Goal: Task Accomplishment & Management: Manage account settings

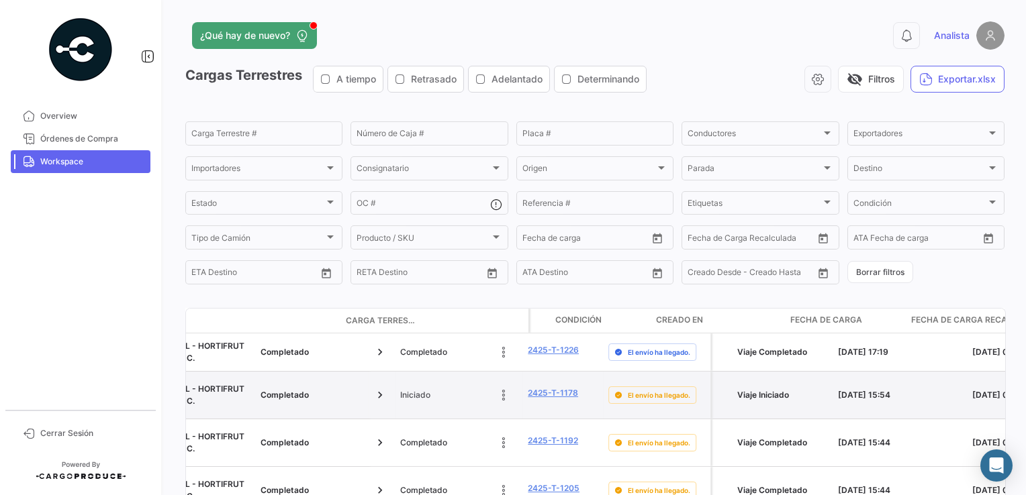
scroll to position [0, 1955]
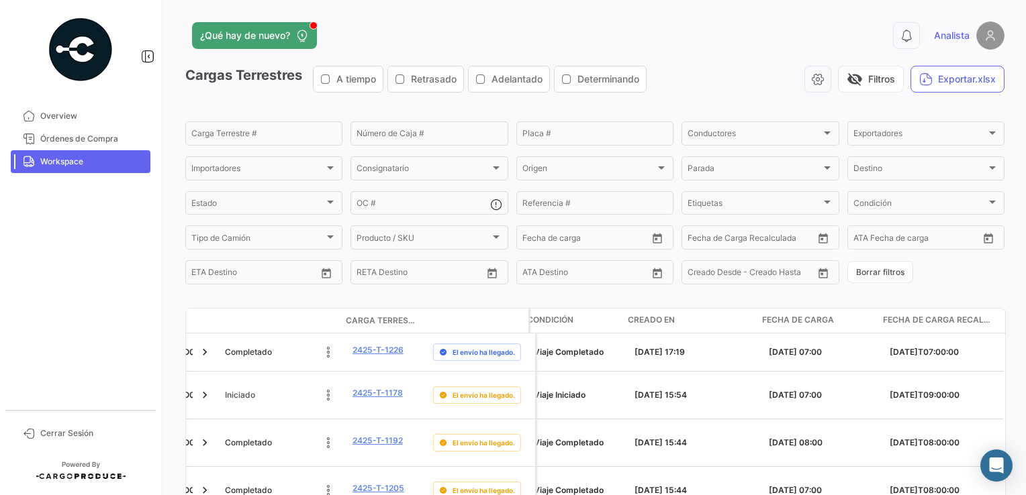
click at [813, 324] on span "Fecha de carga" at bounding box center [798, 320] width 72 height 12
click at [814, 322] on span "Fecha de carga" at bounding box center [798, 320] width 72 height 12
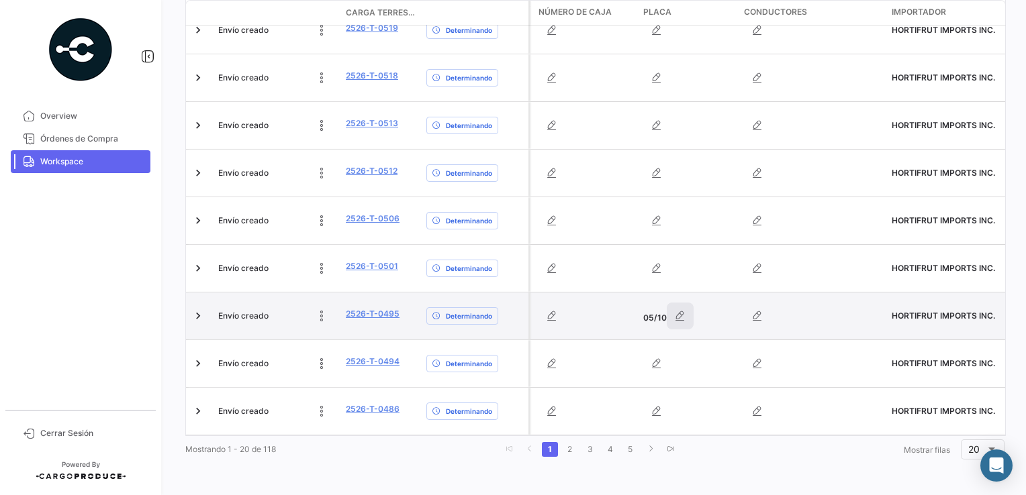
scroll to position [859, 0]
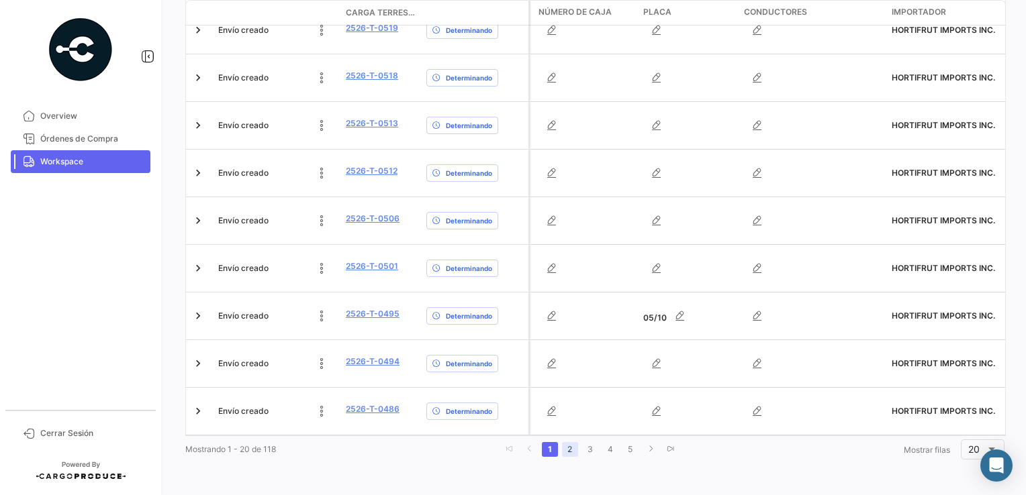
click at [563, 452] on link "2" at bounding box center [570, 449] width 16 height 15
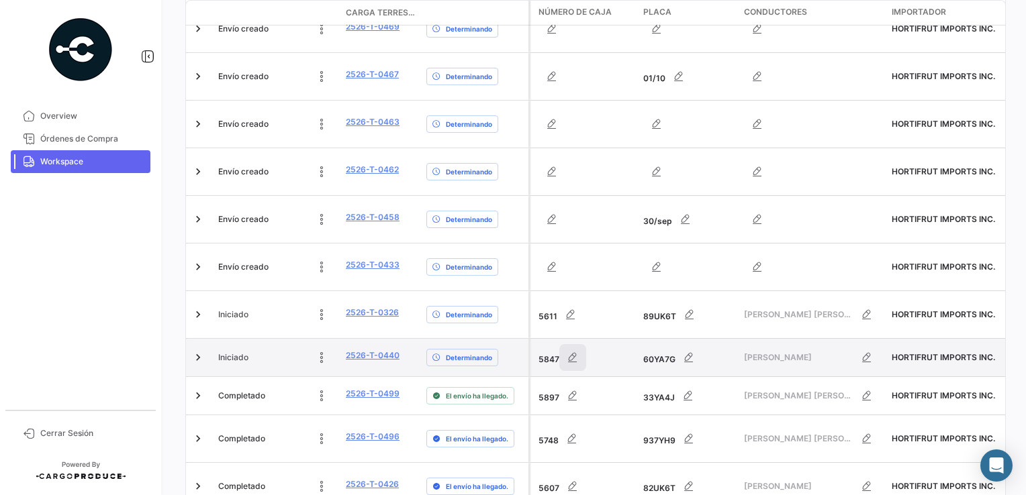
scroll to position [601, 0]
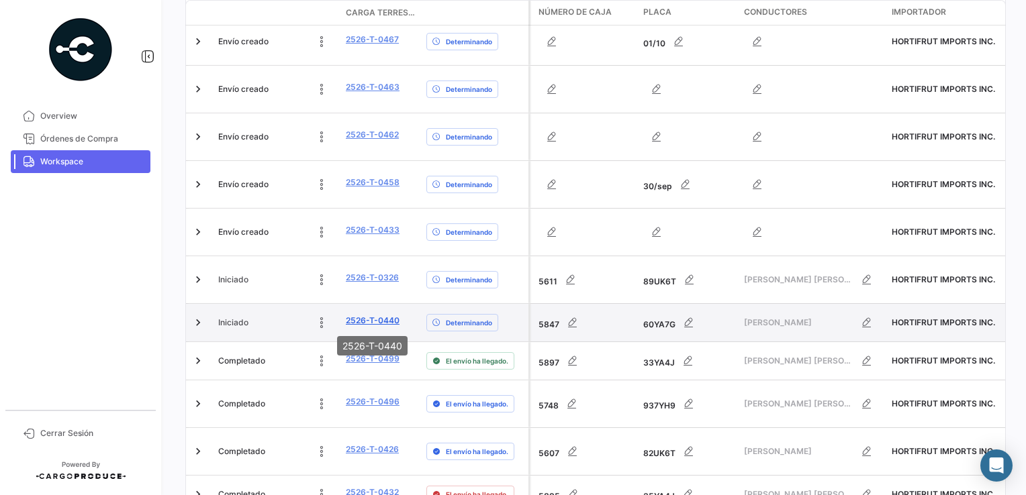
click at [363, 318] on link "2526-T-0440" at bounding box center [373, 321] width 54 height 12
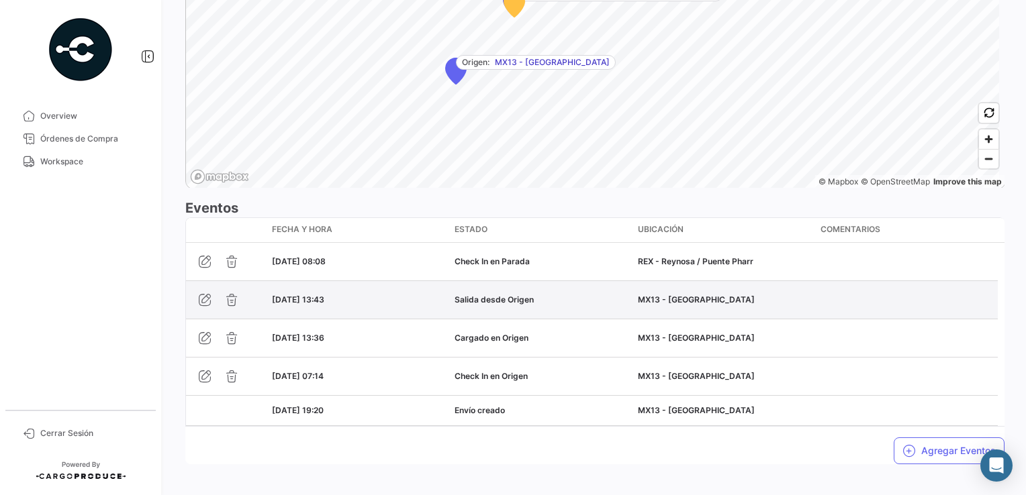
scroll to position [1031, 0]
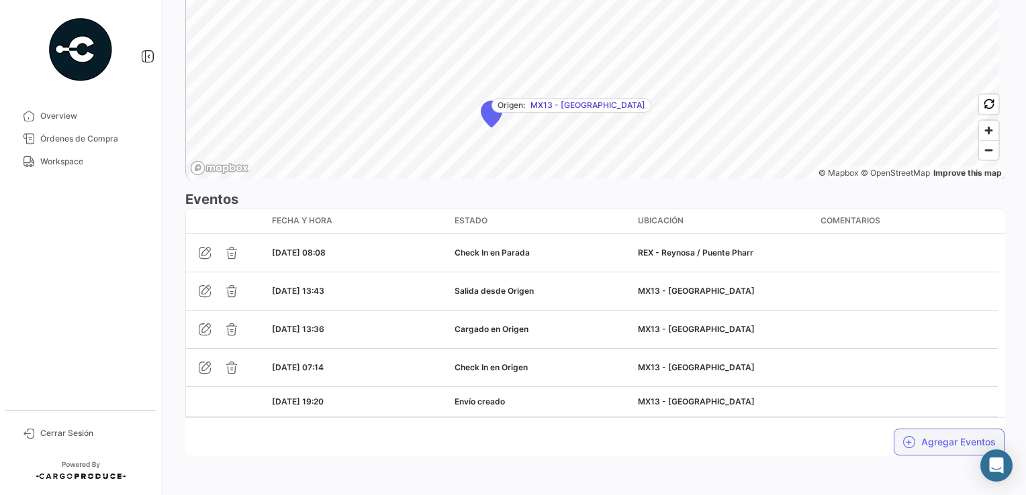
click at [906, 439] on icon "button" at bounding box center [908, 442] width 13 height 13
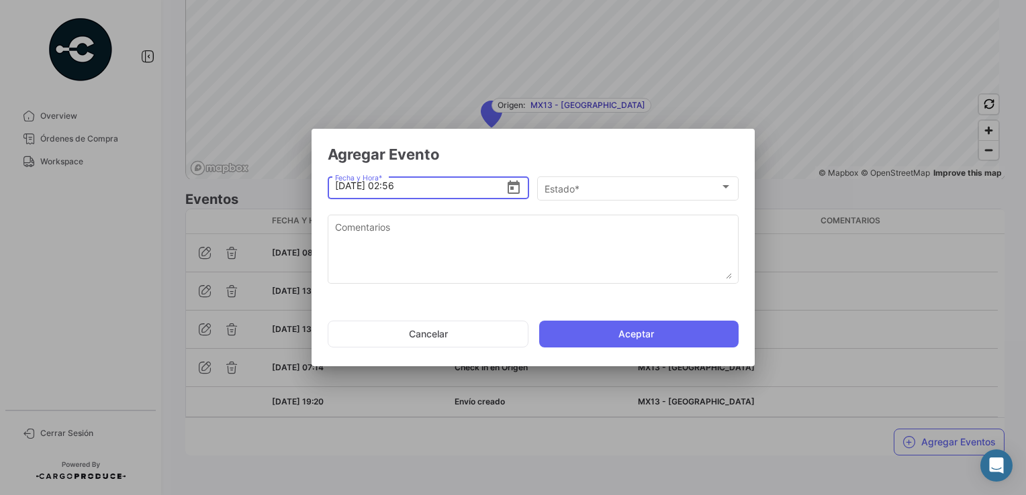
click at [515, 188] on icon "Open calendar" at bounding box center [513, 188] width 16 height 16
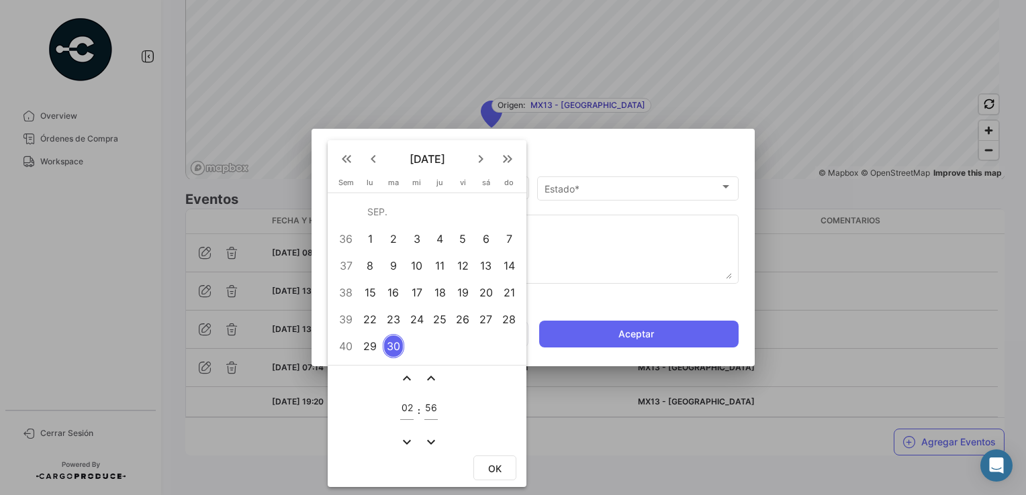
click at [374, 344] on div "29" at bounding box center [370, 346] width 21 height 24
click at [408, 407] on input "02" at bounding box center [406, 408] width 13 height 11
type input "10"
type input "25"
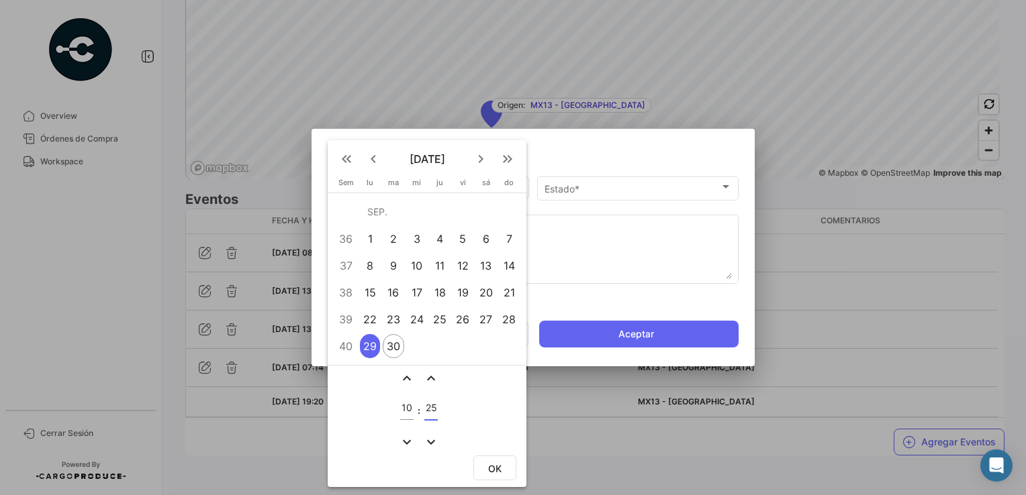
click at [505, 463] on button "OK" at bounding box center [494, 468] width 43 height 25
type input "[DATE] 10:25"
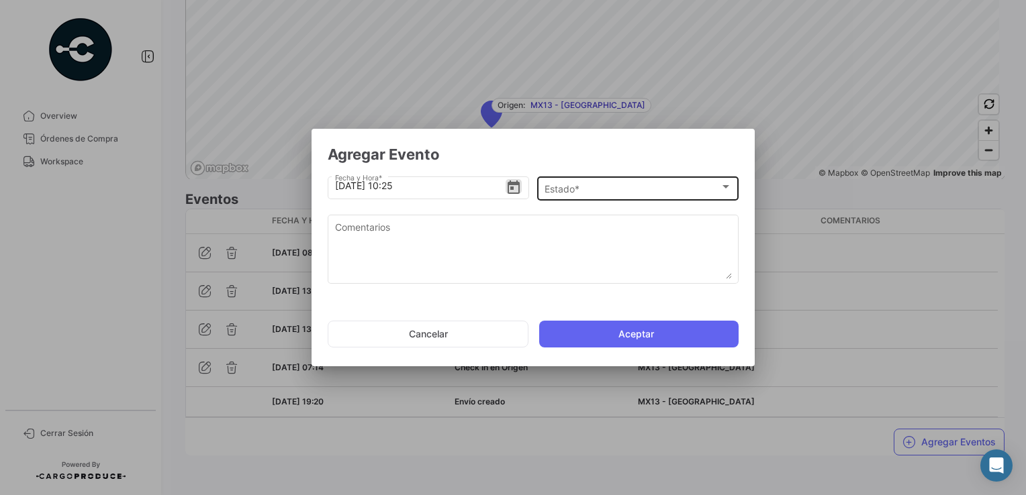
click at [578, 197] on div "Estado * Estado *" at bounding box center [637, 188] width 187 height 26
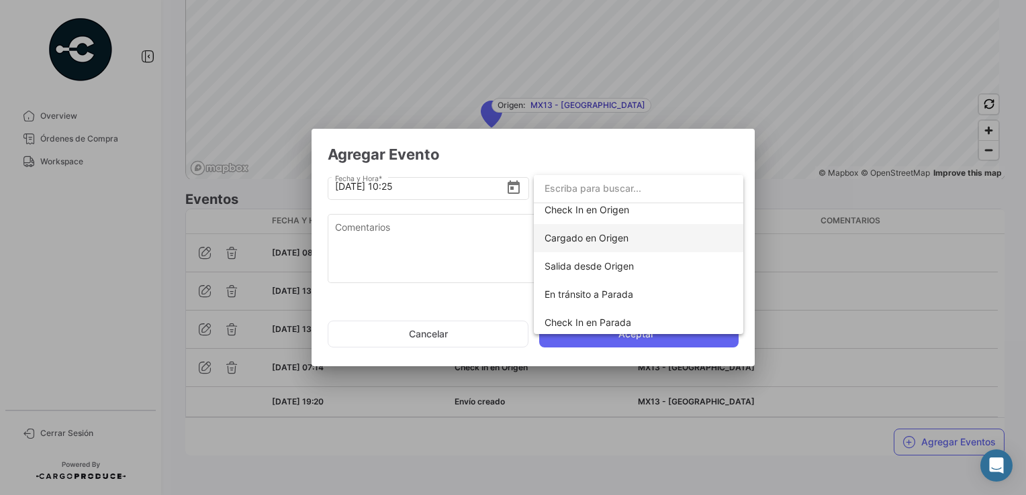
scroll to position [134, 0]
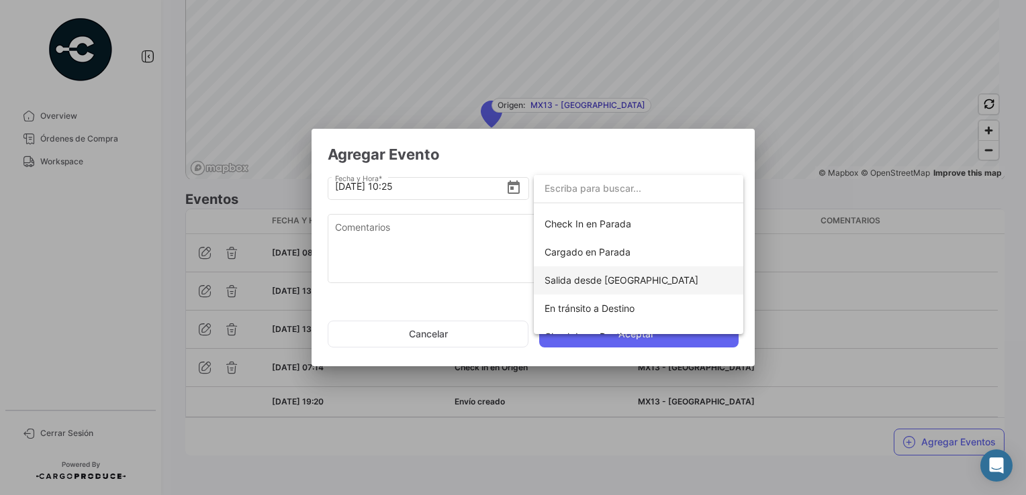
click at [627, 278] on span "Salida desde [GEOGRAPHIC_DATA]" at bounding box center [621, 280] width 154 height 11
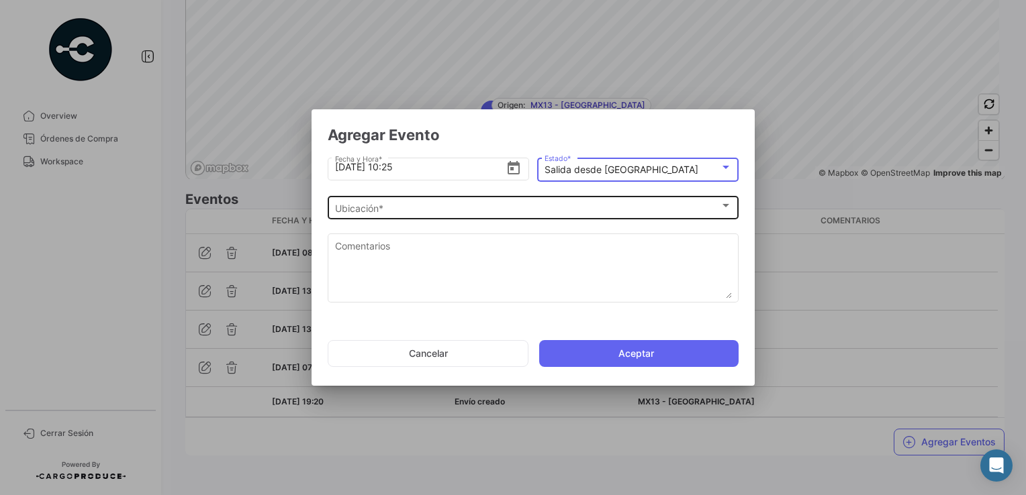
click at [419, 199] on div "Ubicación * Ubicación *" at bounding box center [533, 206] width 397 height 26
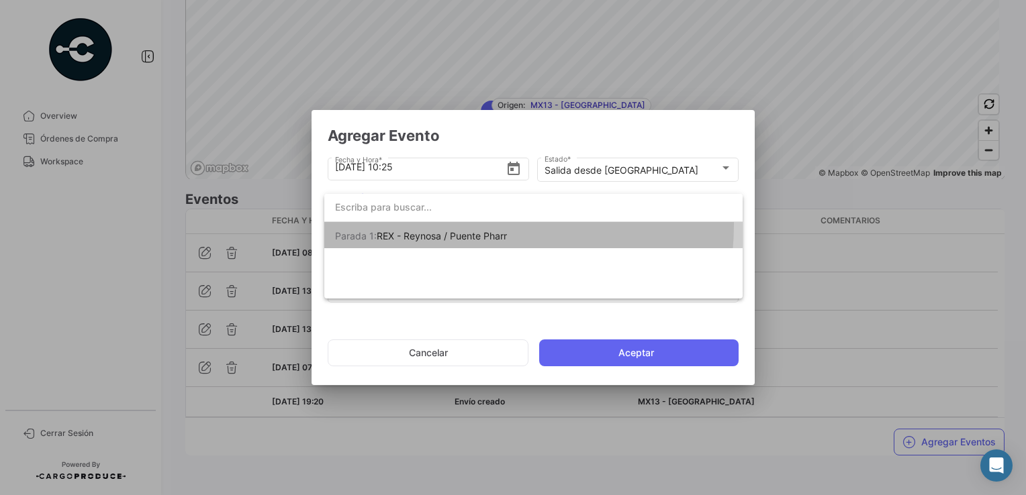
click at [435, 224] on span "[PERSON_NAME] 1: [PERSON_NAME] / [PERSON_NAME] [PERSON_NAME]" at bounding box center [429, 236] width 188 height 28
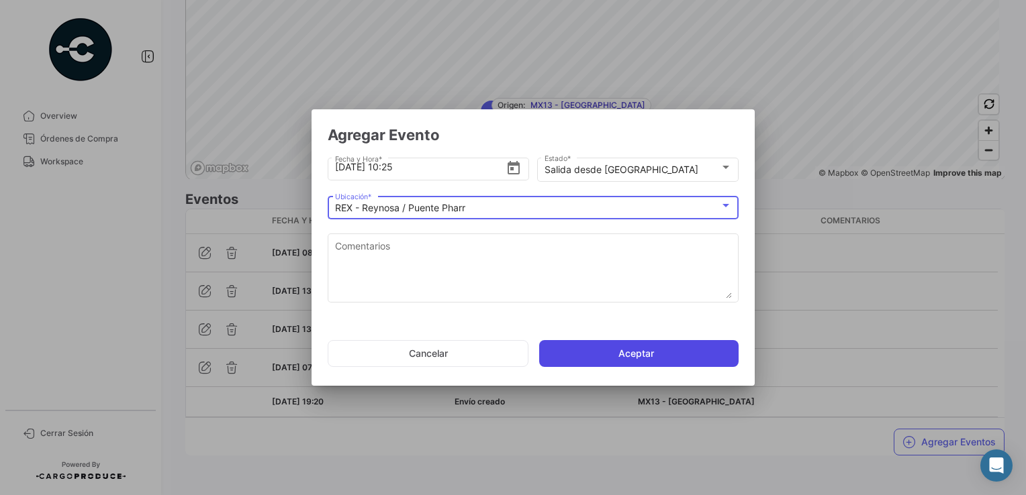
click at [638, 358] on button "Aceptar" at bounding box center [638, 353] width 199 height 27
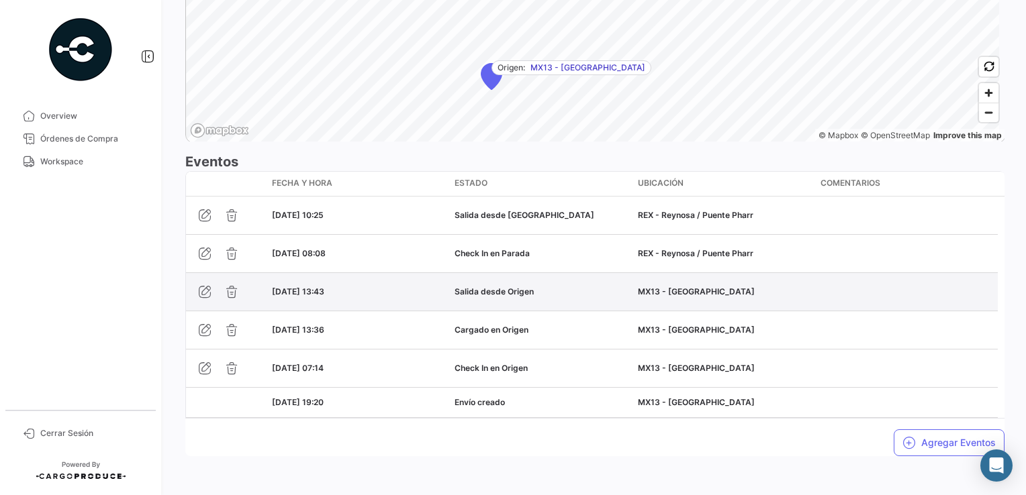
scroll to position [1069, 0]
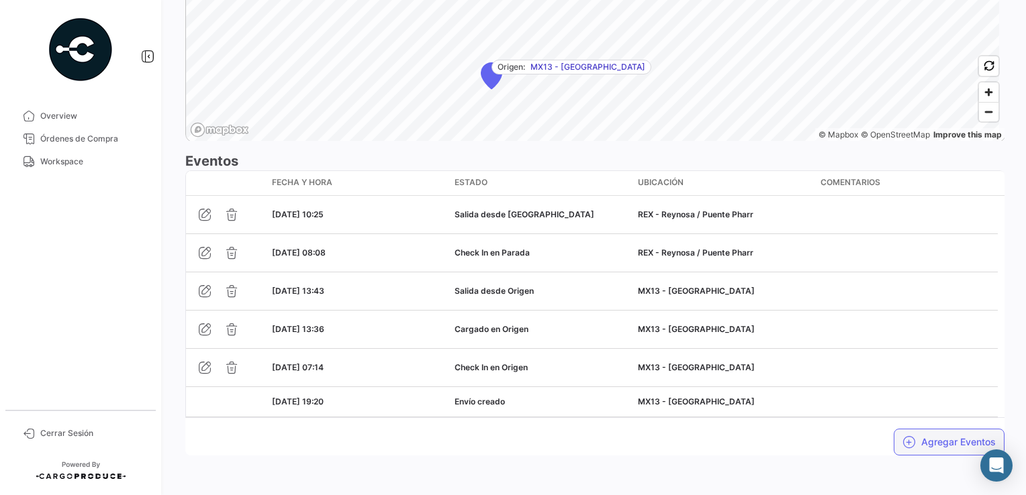
click at [902, 429] on button "Agregar Eventos" at bounding box center [948, 442] width 111 height 27
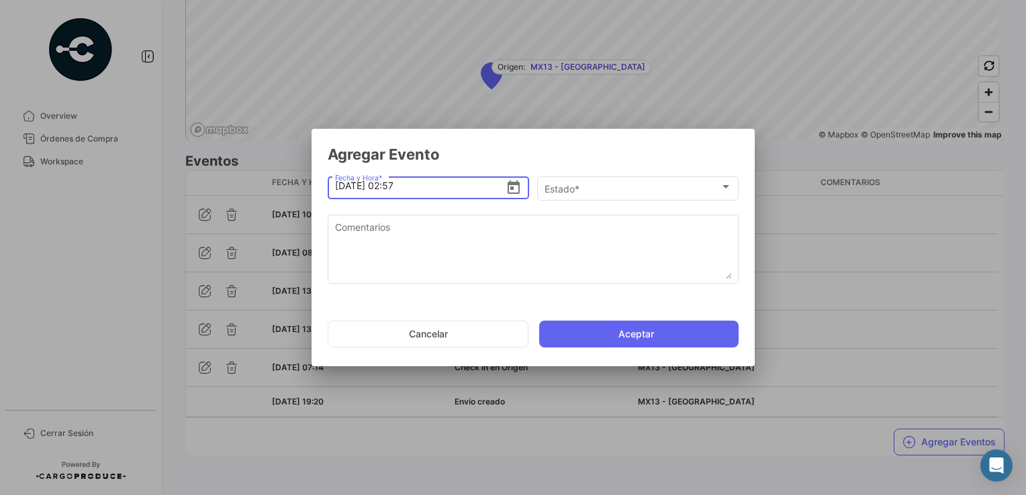
click at [517, 189] on icon "Open calendar" at bounding box center [513, 188] width 16 height 16
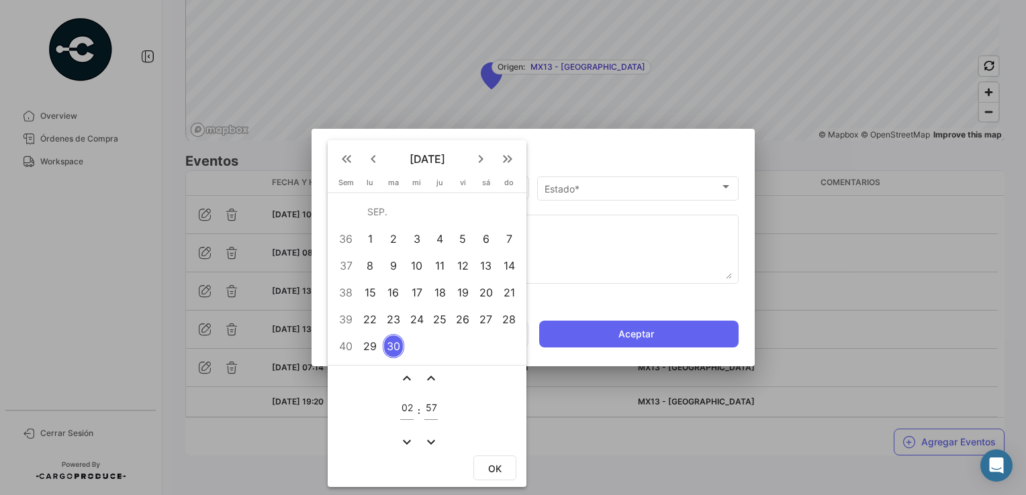
click at [372, 350] on div "29" at bounding box center [370, 346] width 21 height 24
click at [411, 405] on input "02" at bounding box center [406, 408] width 13 height 11
type input "13"
type input "10"
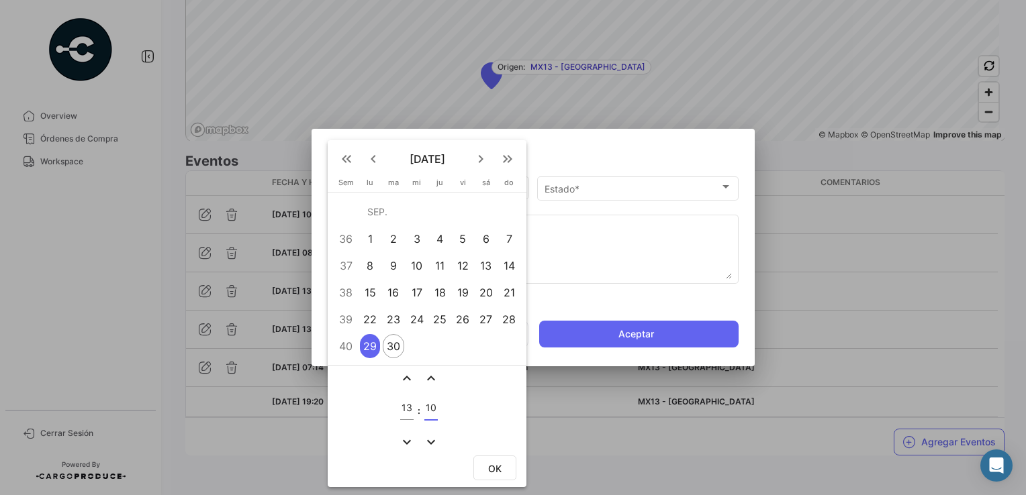
click at [495, 458] on button "OK" at bounding box center [494, 468] width 43 height 25
type input "[DATE] 13:10"
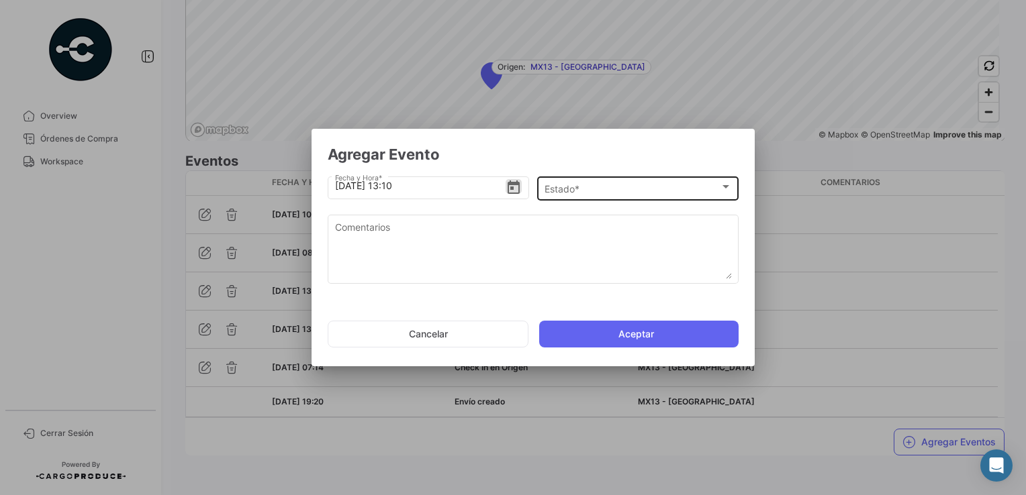
click at [583, 193] on div "Estado *" at bounding box center [631, 189] width 175 height 11
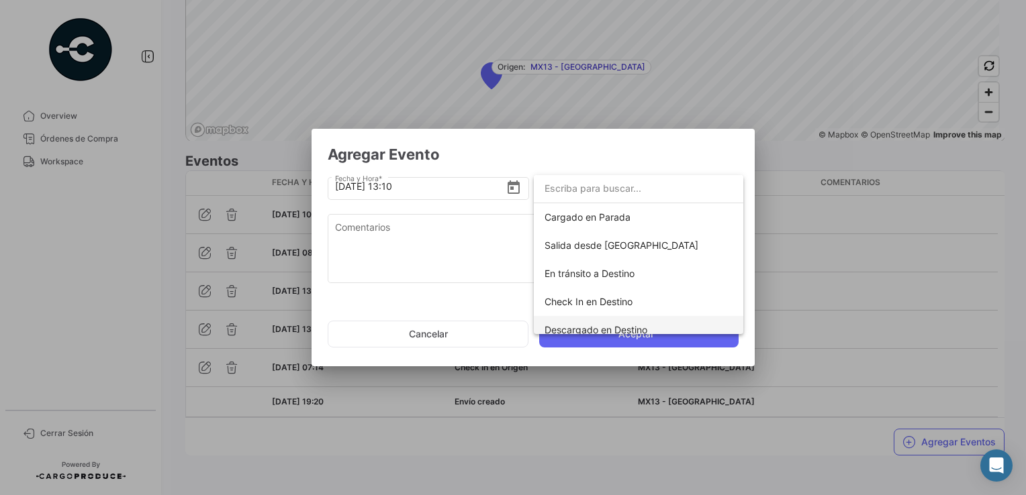
scroll to position [168, 0]
click at [614, 278] on span "En tránsito a Destino" at bounding box center [589, 274] width 90 height 11
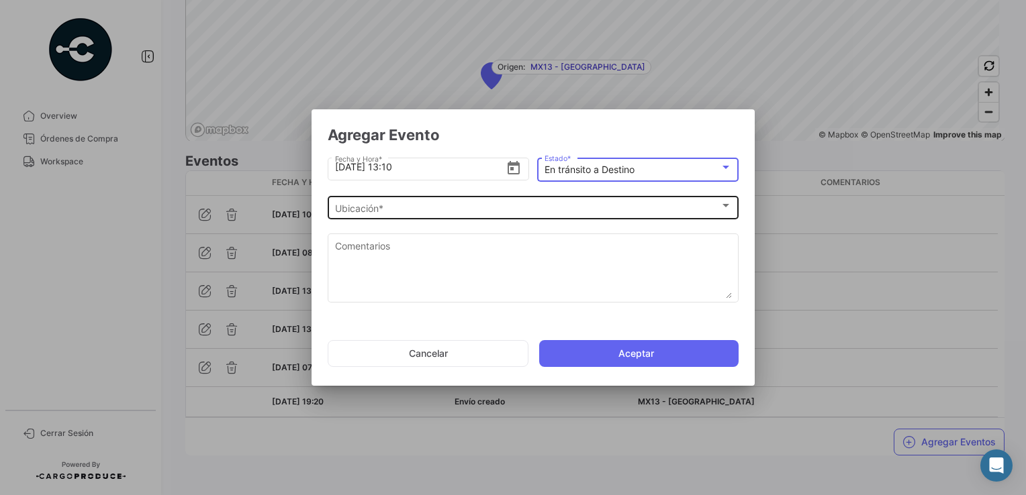
click at [450, 207] on div "Ubicación *" at bounding box center [527, 208] width 385 height 11
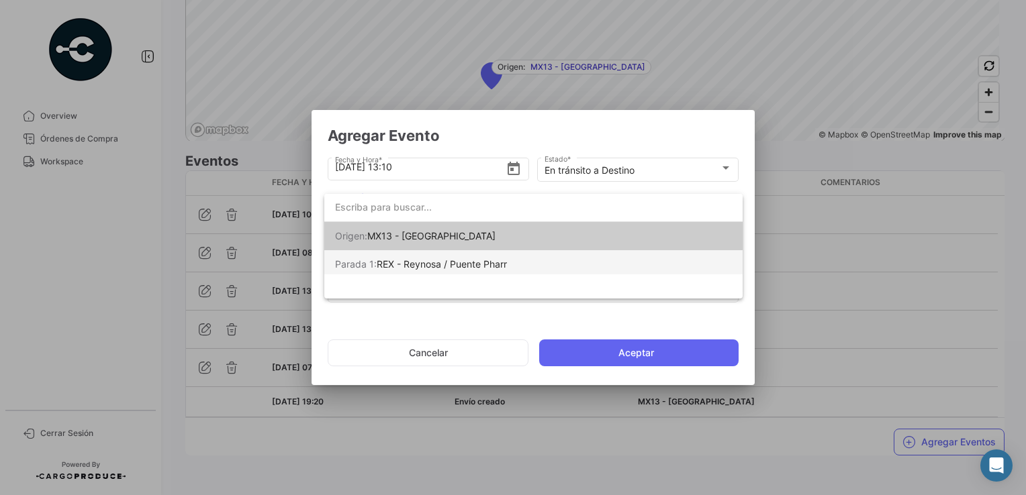
click at [443, 264] on span "REX - Reynosa / Puente Pharr" at bounding box center [442, 263] width 130 height 11
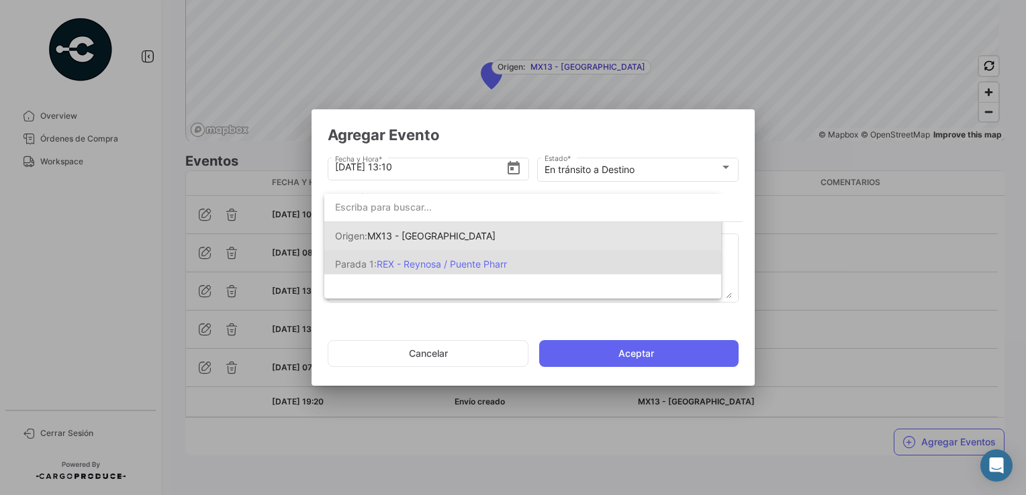
scroll to position [0, 0]
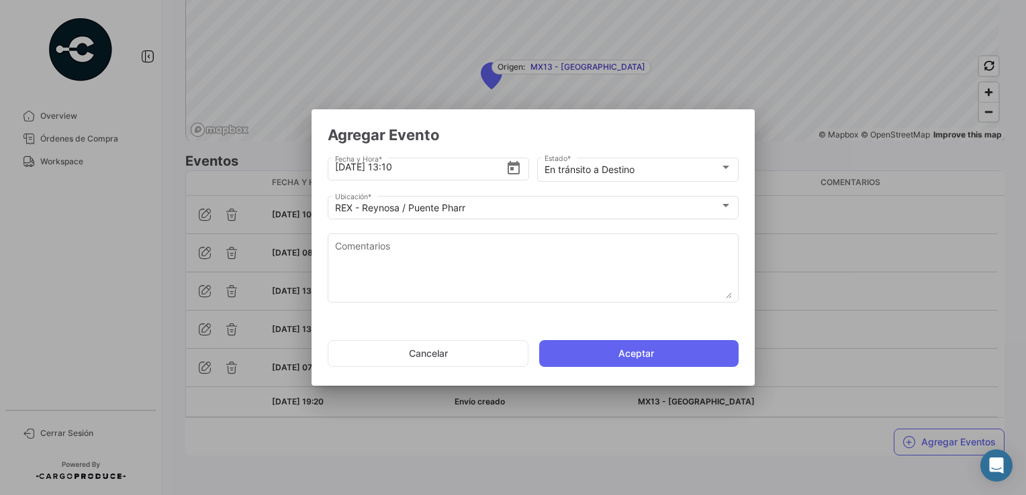
drag, startPoint x: 541, startPoint y: 114, endPoint x: 545, endPoint y: 106, distance: 9.0
click at [545, 106] on div "Agregar Evento [DATE] 13:10 Fecha y Hora * En [PERSON_NAME] Estado * [PERSON_NA…" at bounding box center [513, 247] width 1026 height 495
drag, startPoint x: 545, startPoint y: 106, endPoint x: 524, endPoint y: 126, distance: 29.4
click at [524, 126] on h2 "Agregar Evento" at bounding box center [533, 135] width 411 height 19
click at [642, 353] on button "Aceptar" at bounding box center [638, 353] width 199 height 27
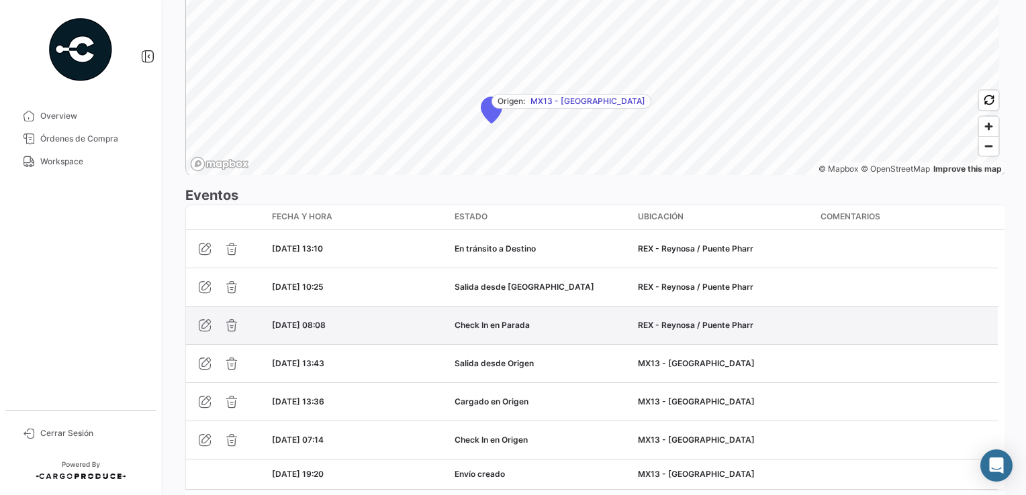
scroll to position [1074, 0]
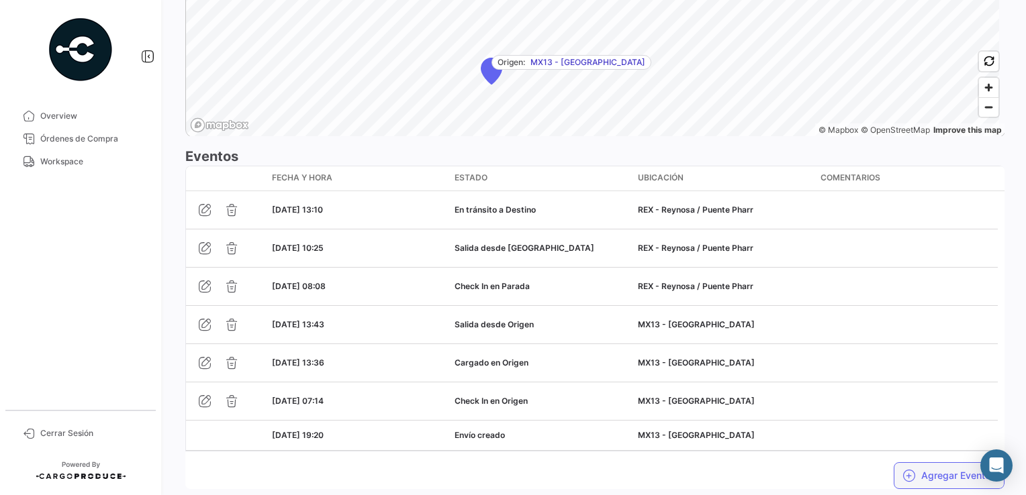
click at [902, 475] on icon "button" at bounding box center [908, 475] width 13 height 13
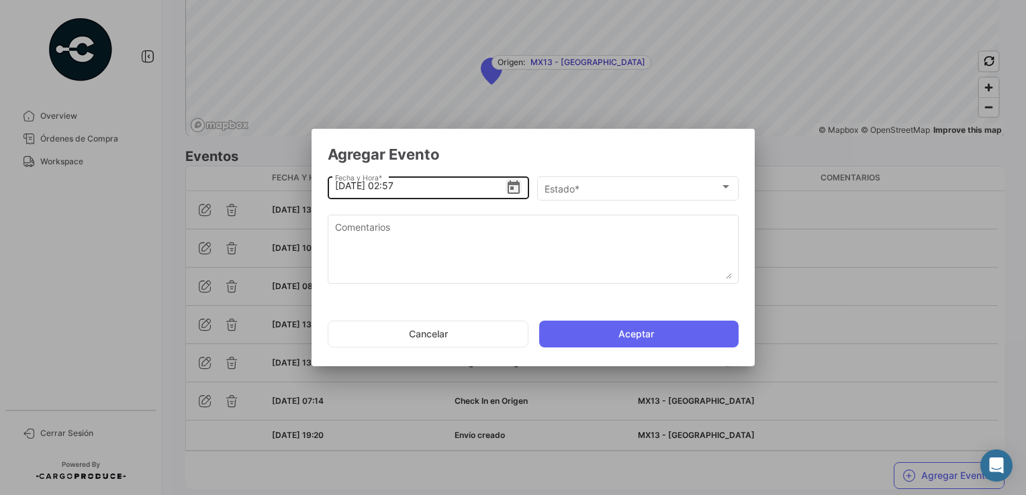
click at [514, 190] on icon "Open calendar" at bounding box center [513, 188] width 16 height 16
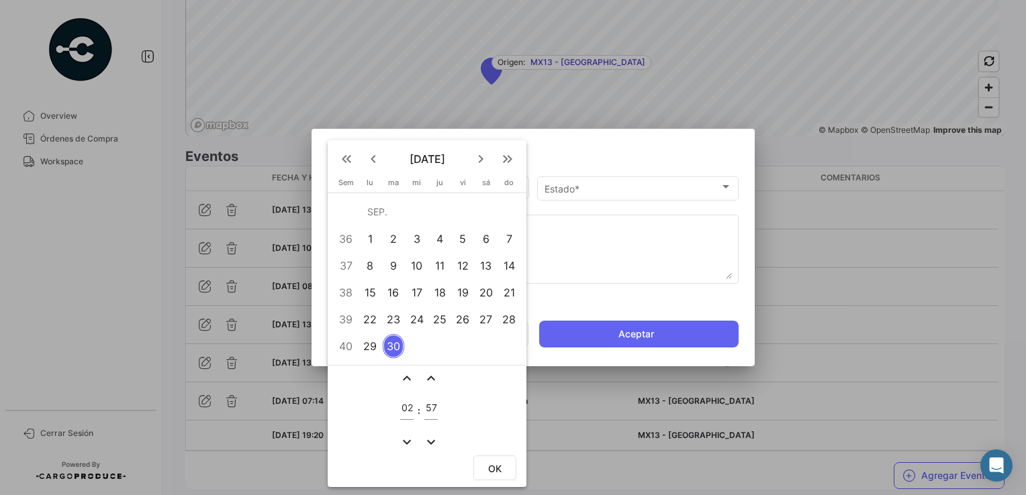
click at [376, 345] on div "29" at bounding box center [370, 346] width 21 height 24
click at [412, 408] on input "02" at bounding box center [406, 408] width 13 height 11
type input "14"
type input "25"
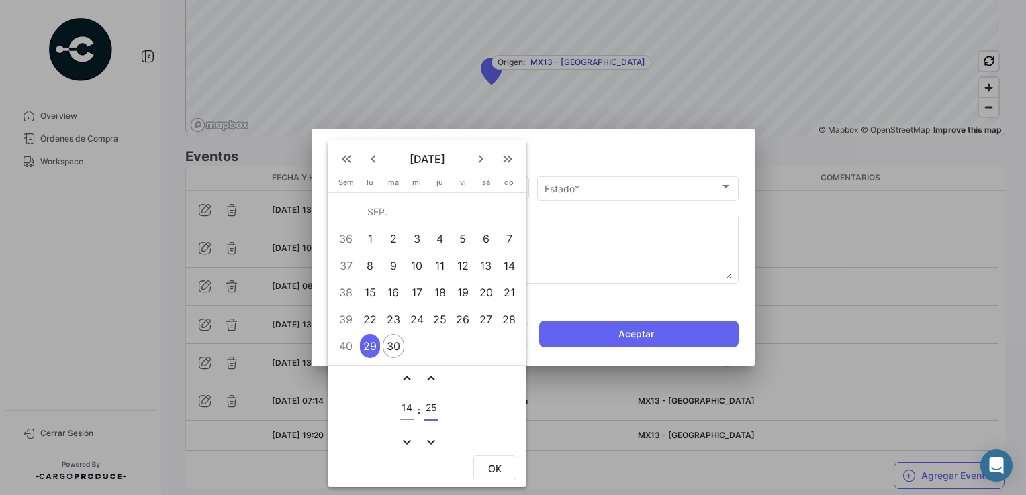
click at [505, 462] on button "OK" at bounding box center [494, 468] width 43 height 25
type input "[DATE] 14:25"
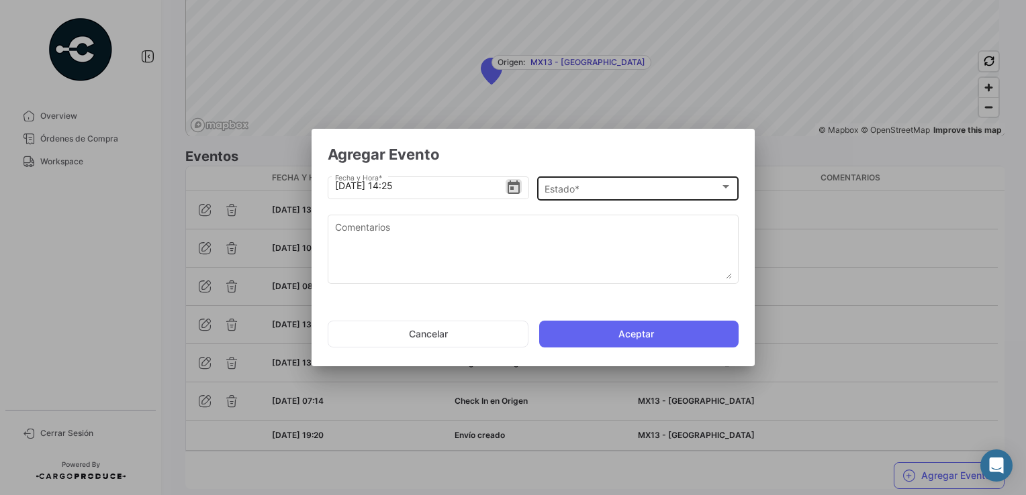
click at [580, 195] on div "Estado * Estado *" at bounding box center [637, 188] width 187 height 26
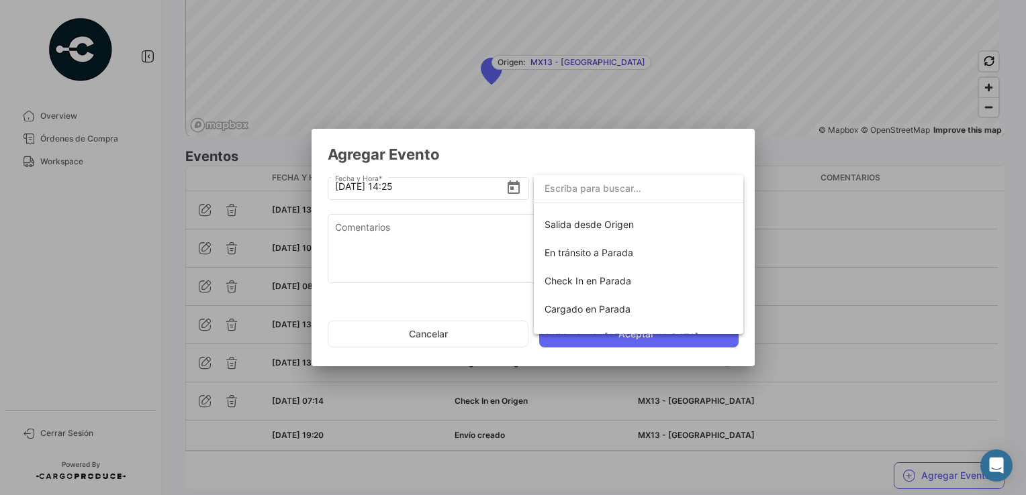
scroll to position [236, 0]
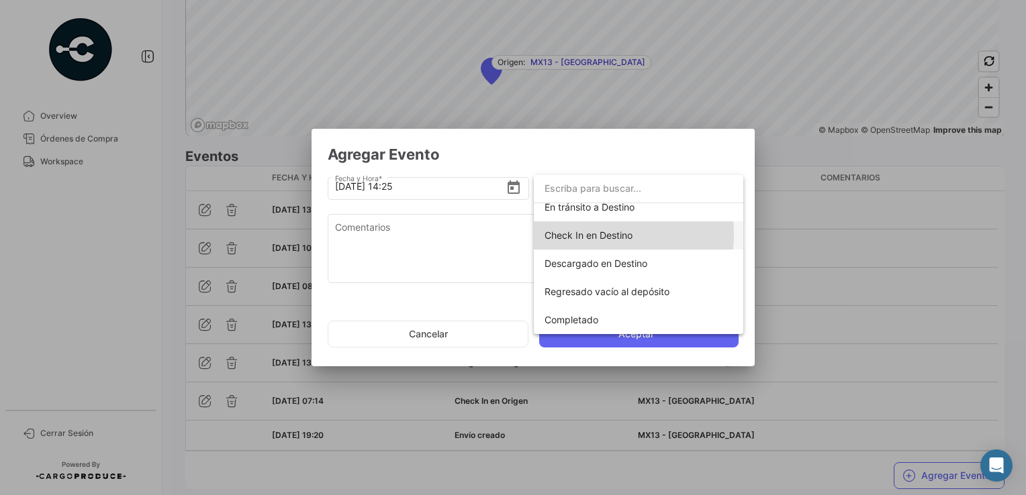
click at [593, 234] on span "Check In en Destino" at bounding box center [588, 235] width 88 height 11
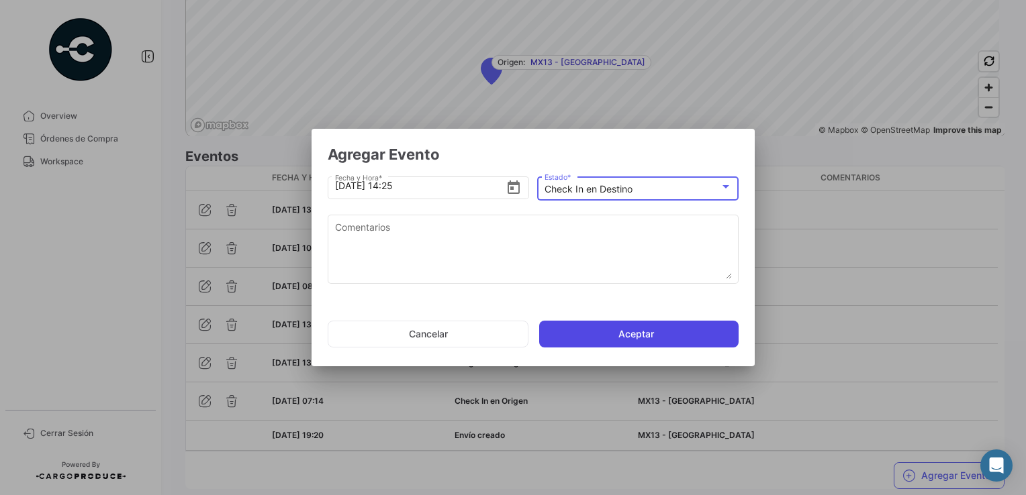
click at [651, 335] on button "Aceptar" at bounding box center [638, 334] width 199 height 27
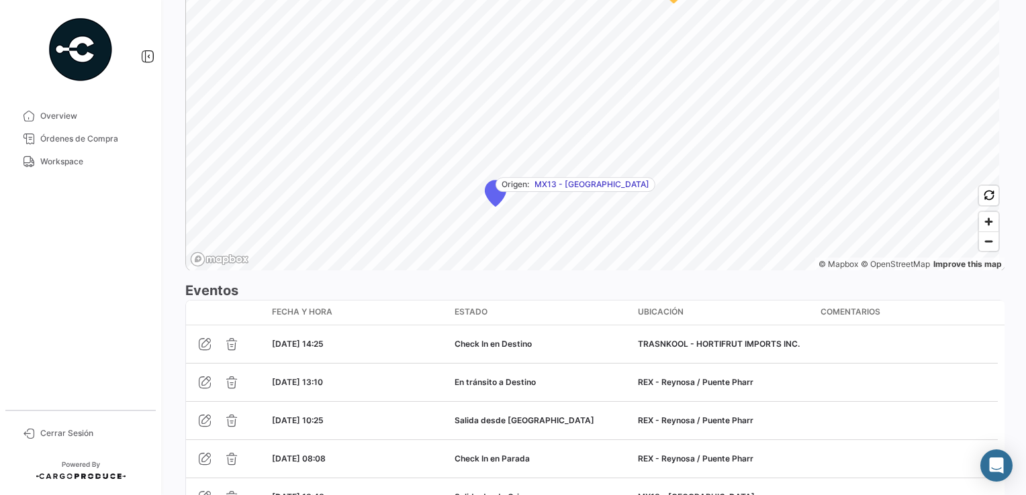
scroll to position [1146, 0]
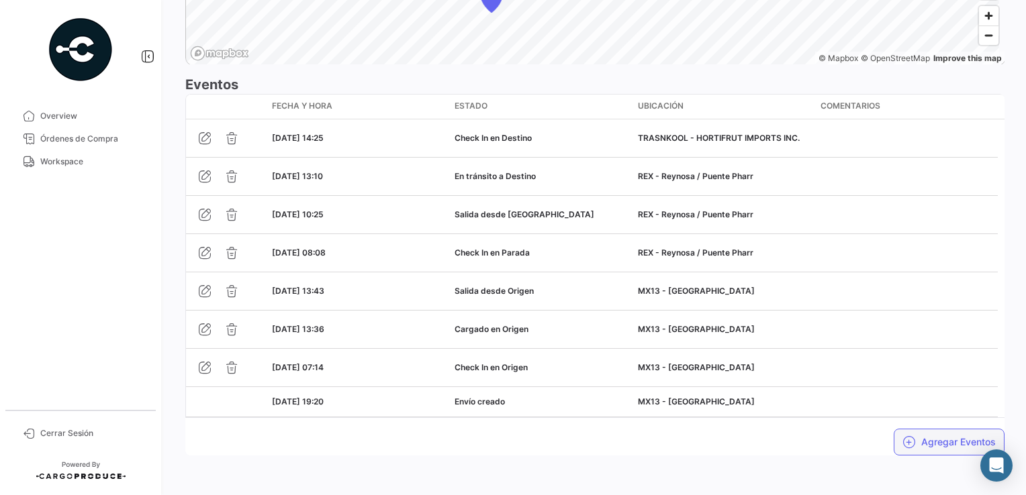
click at [918, 434] on button "Agregar Eventos" at bounding box center [948, 442] width 111 height 27
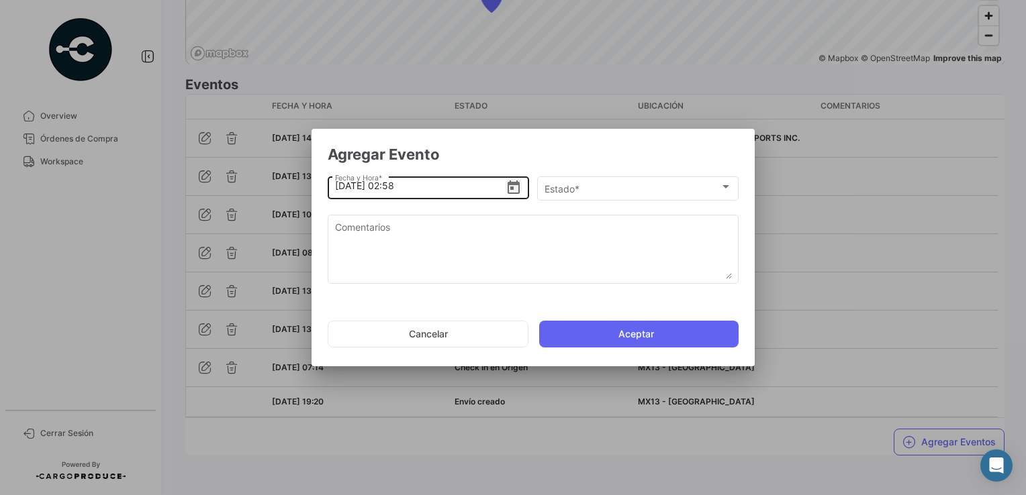
click at [511, 187] on icon "Open calendar" at bounding box center [513, 187] width 12 height 13
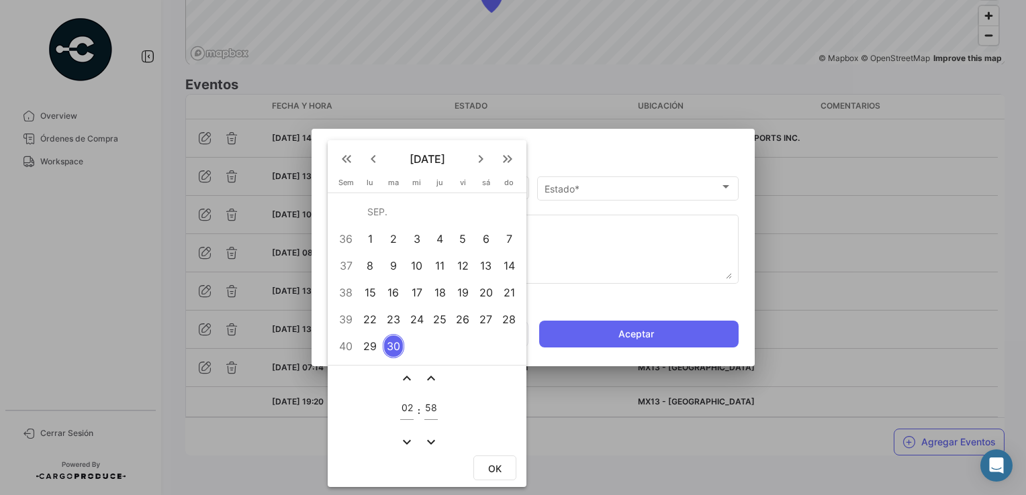
drag, startPoint x: 370, startPoint y: 340, endPoint x: 379, endPoint y: 367, distance: 28.4
click at [369, 340] on div "29" at bounding box center [370, 346] width 21 height 24
click at [403, 407] on input "02" at bounding box center [406, 408] width 13 height 11
type input "15"
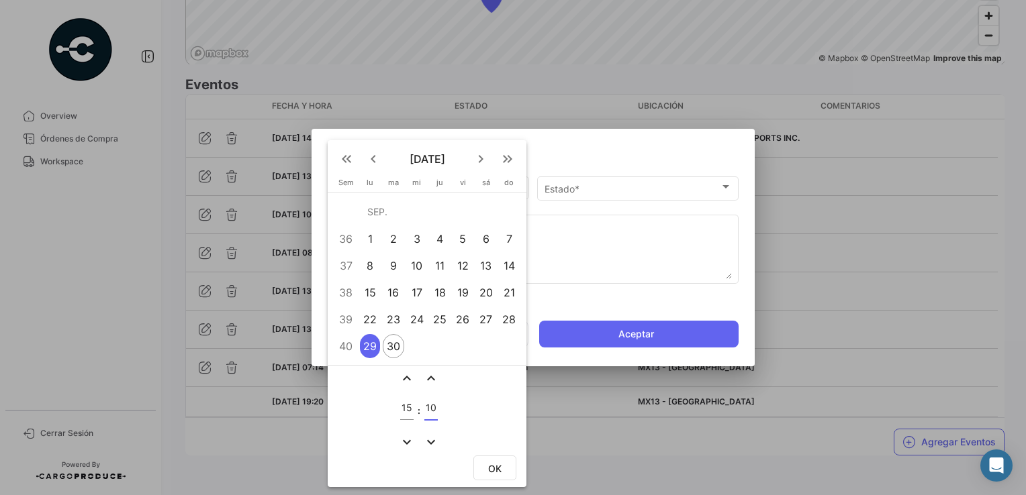
type input "10"
click at [503, 468] on button "OK" at bounding box center [494, 468] width 43 height 25
type input "[DATE] 15:10"
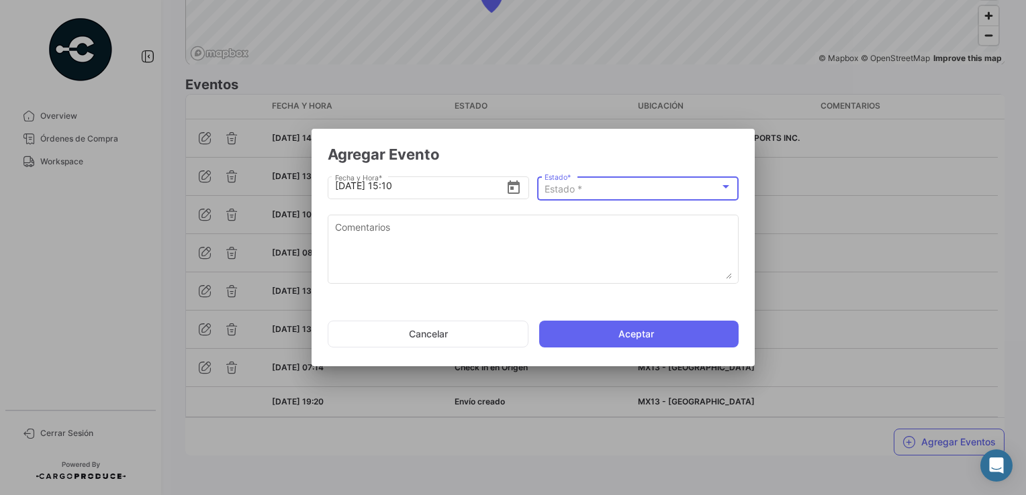
click at [596, 192] on div "Estado *" at bounding box center [631, 189] width 175 height 11
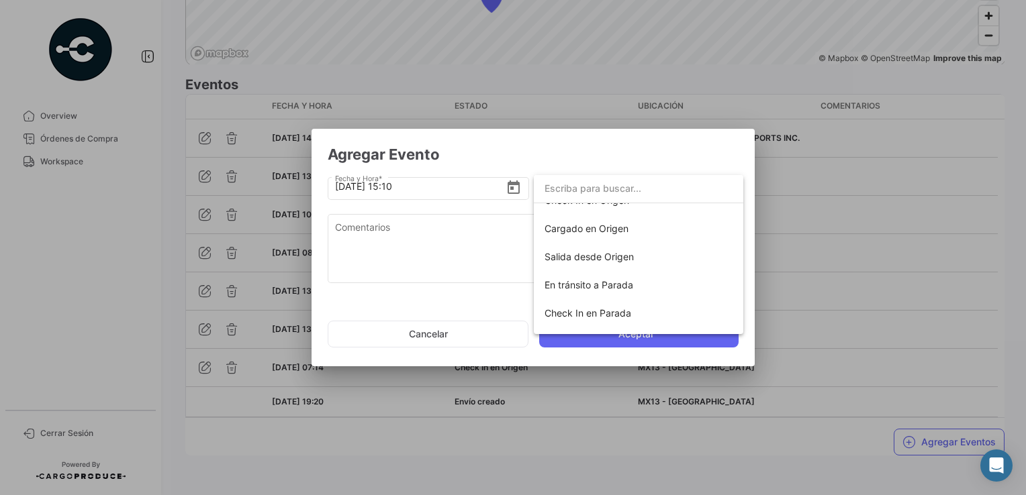
scroll to position [236, 0]
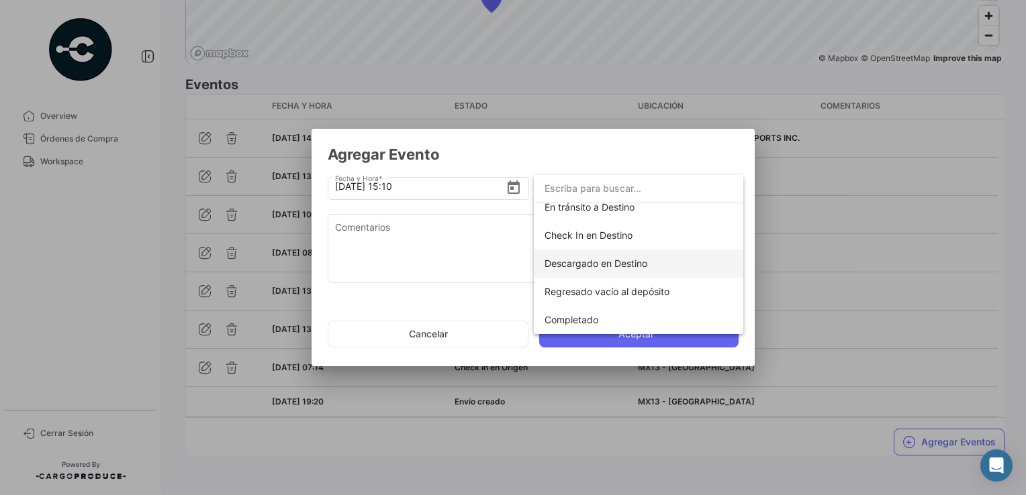
click at [631, 271] on span "Descargado en Destino" at bounding box center [638, 264] width 188 height 28
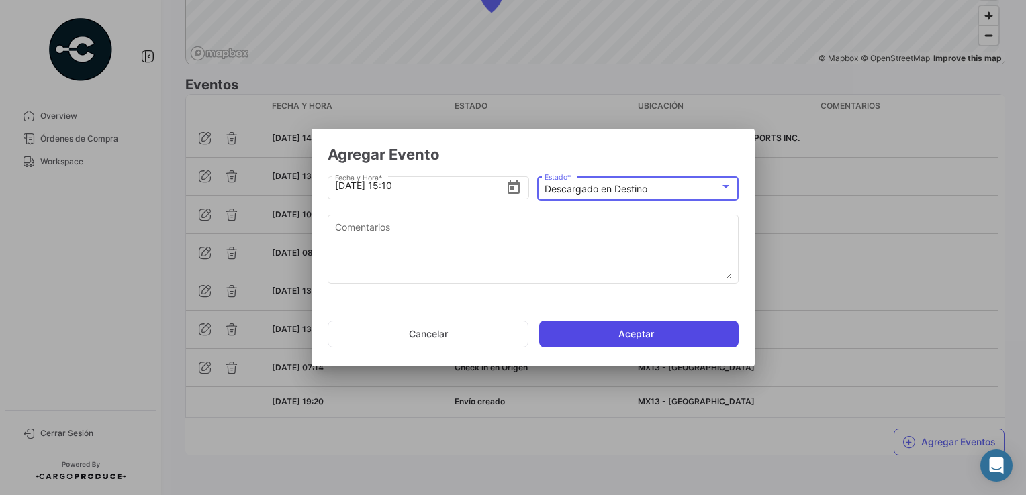
click at [650, 327] on button "Aceptar" at bounding box center [638, 334] width 199 height 27
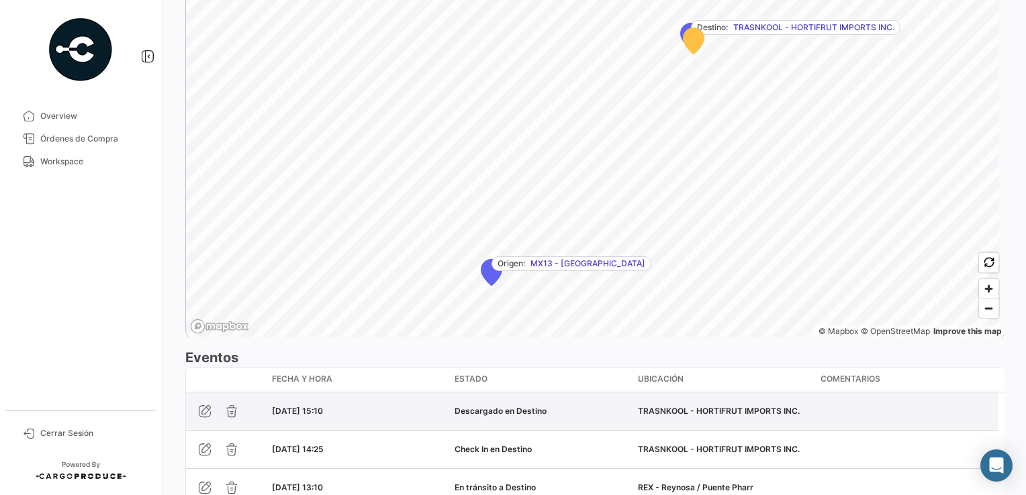
scroll to position [1184, 0]
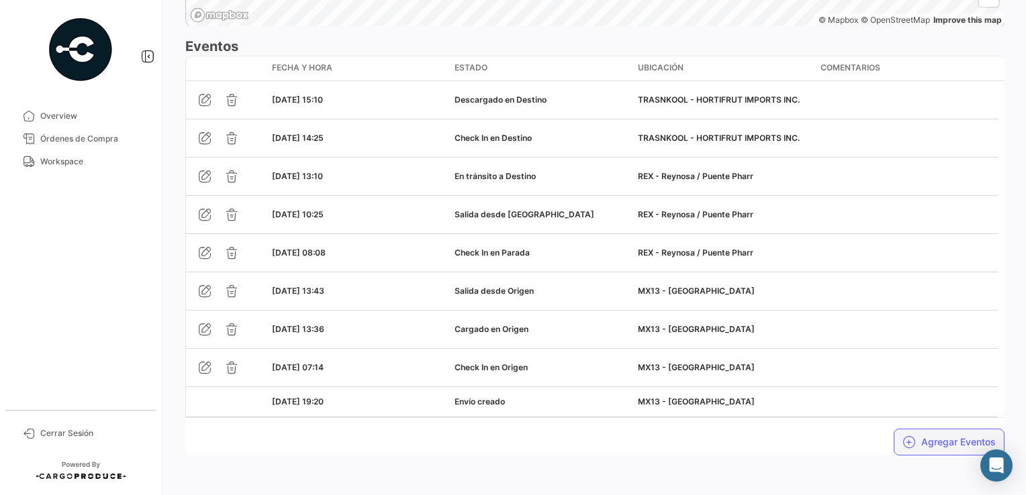
click at [916, 438] on button "Agregar Eventos" at bounding box center [948, 442] width 111 height 27
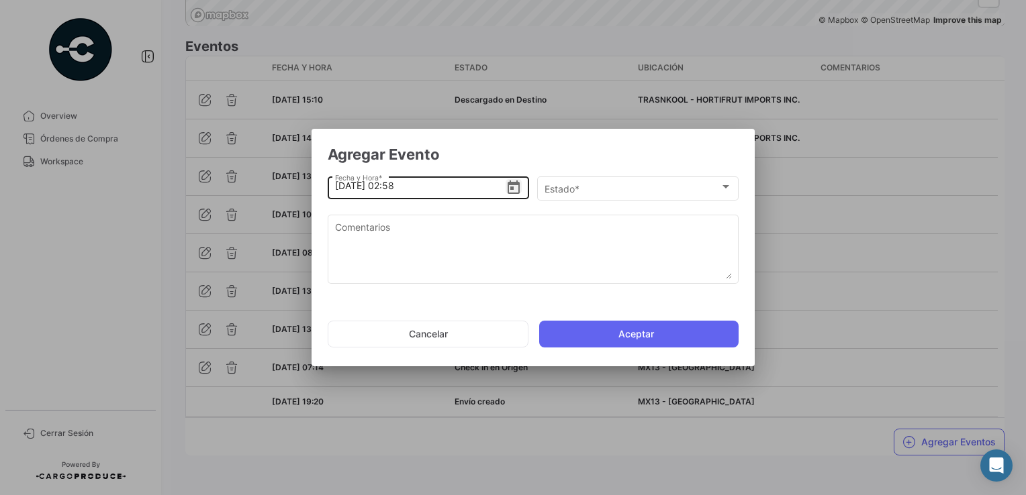
click at [515, 192] on icon "Open calendar" at bounding box center [513, 188] width 16 height 16
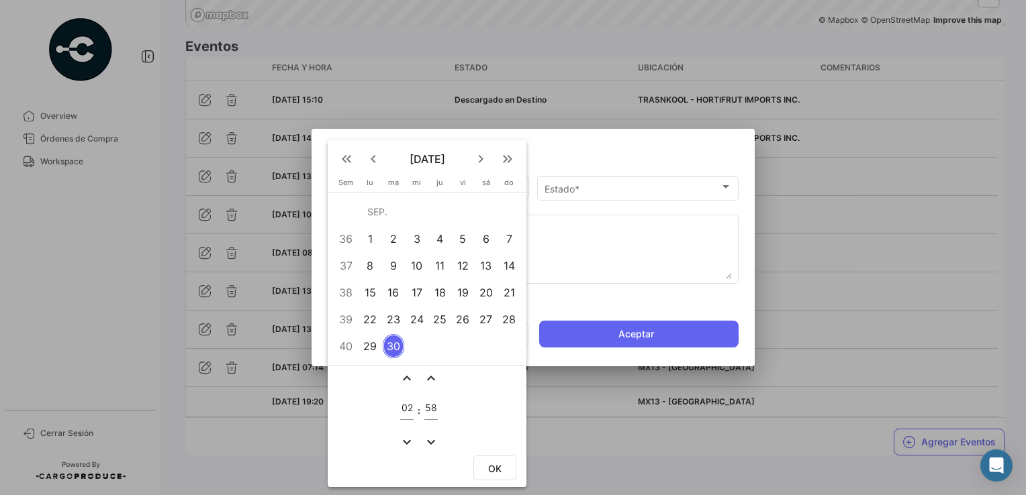
click at [371, 346] on div "29" at bounding box center [370, 346] width 21 height 24
click at [404, 403] on input "02" at bounding box center [406, 408] width 13 height 11
type input "15"
type input "25"
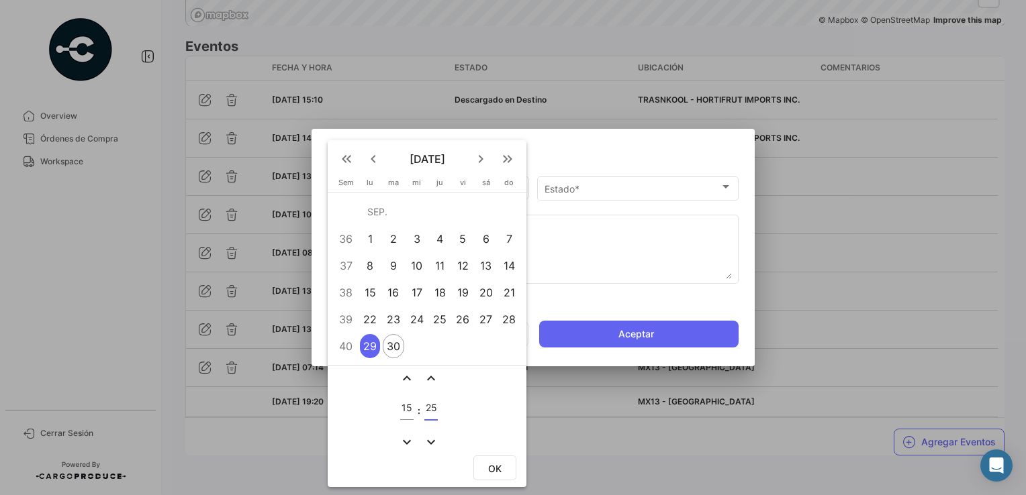
click at [505, 460] on button "OK" at bounding box center [494, 468] width 43 height 25
type input "[DATE] 15:25"
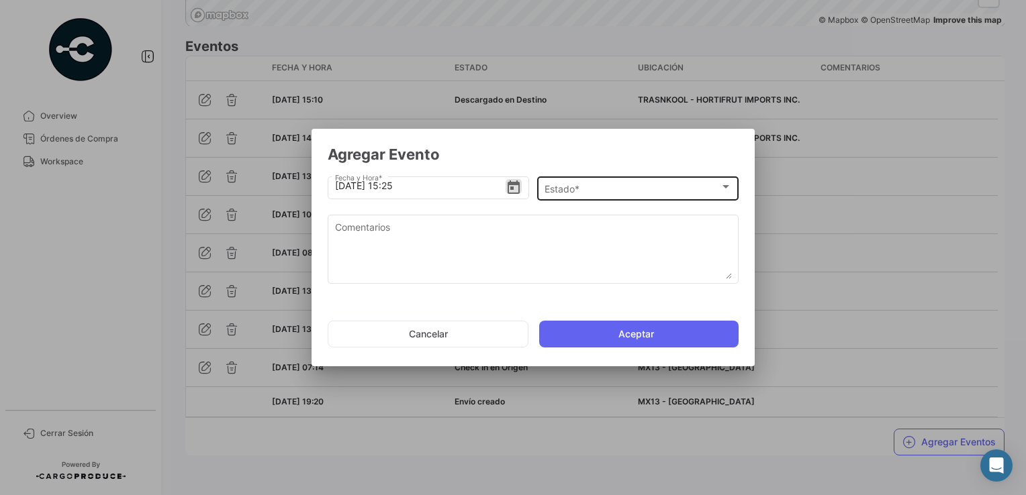
click at [565, 186] on span "Estado *" at bounding box center [631, 189] width 175 height 11
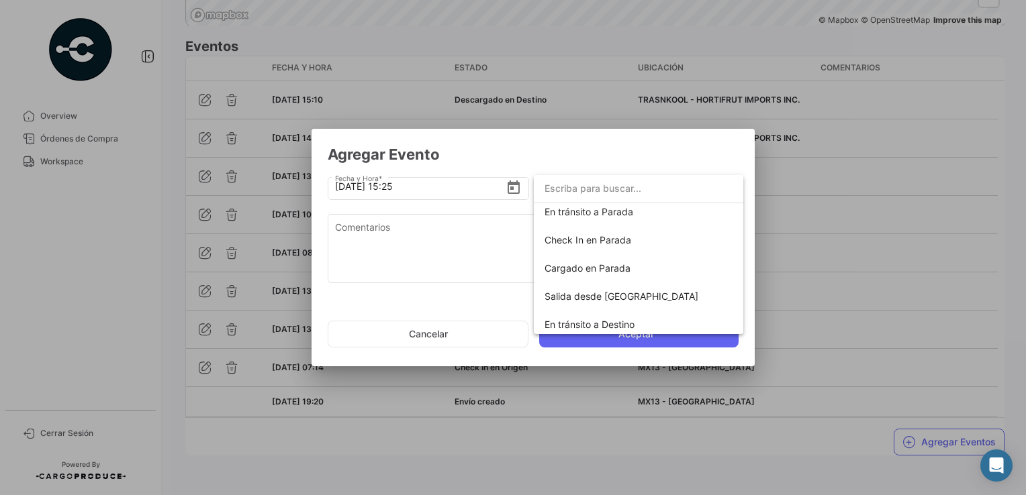
scroll to position [236, 0]
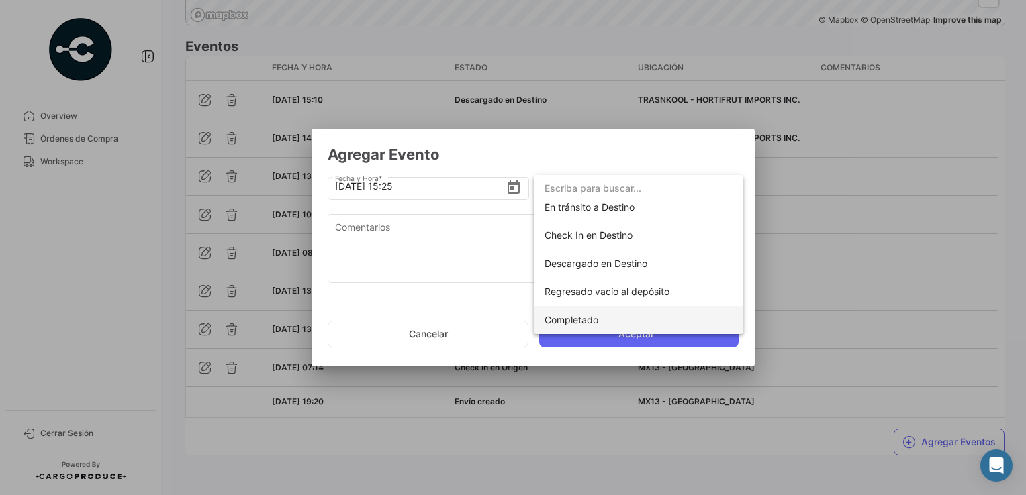
click at [612, 315] on span "Completado" at bounding box center [638, 320] width 188 height 28
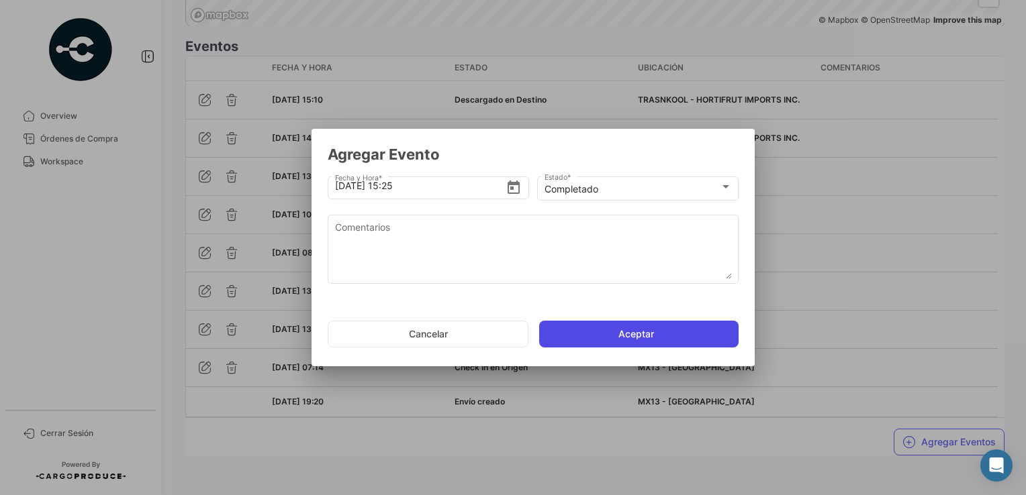
click at [642, 334] on button "Aceptar" at bounding box center [638, 334] width 199 height 27
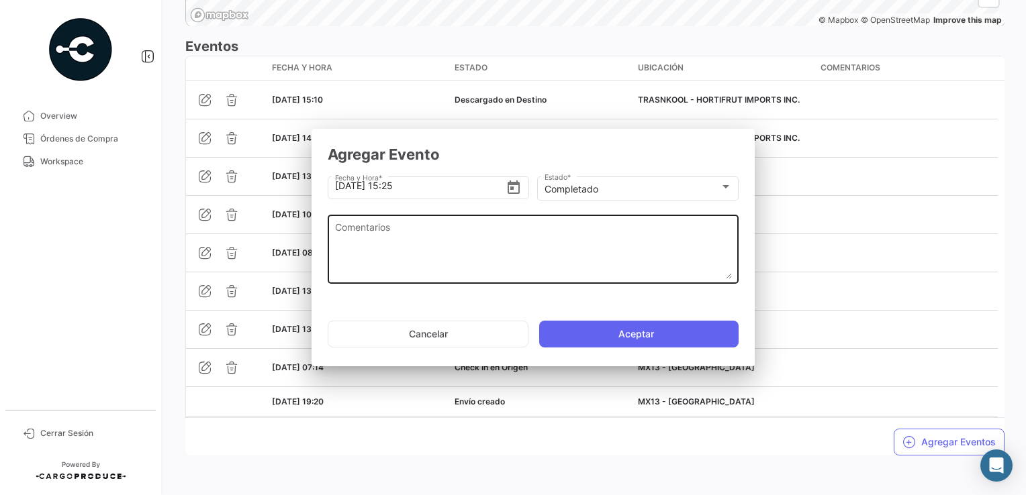
scroll to position [0, 0]
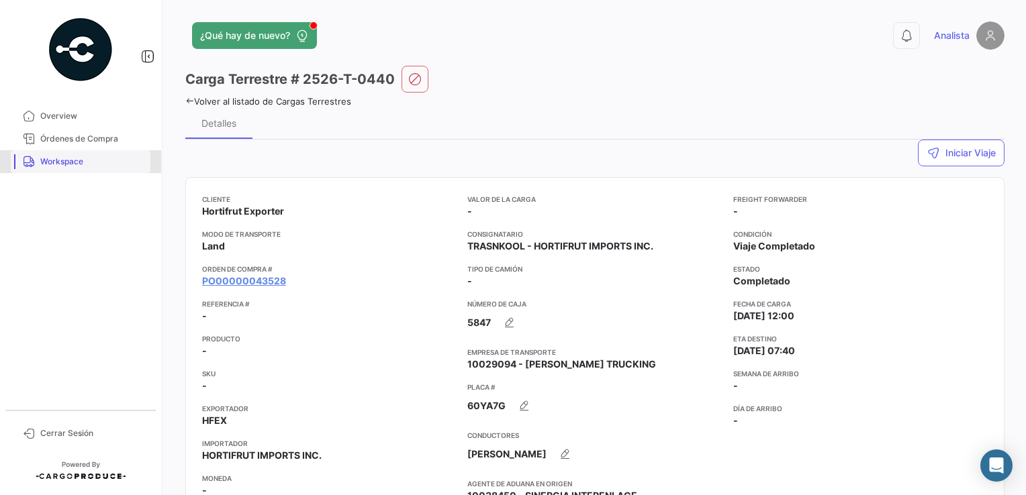
click at [112, 159] on span "Workspace" at bounding box center [92, 162] width 105 height 12
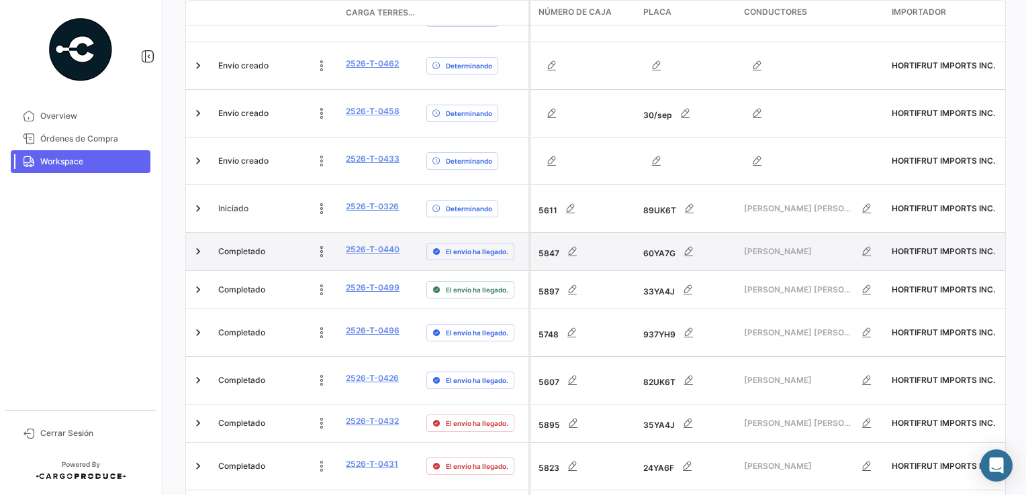
scroll to position [671, 0]
